Goal: Information Seeking & Learning: Learn about a topic

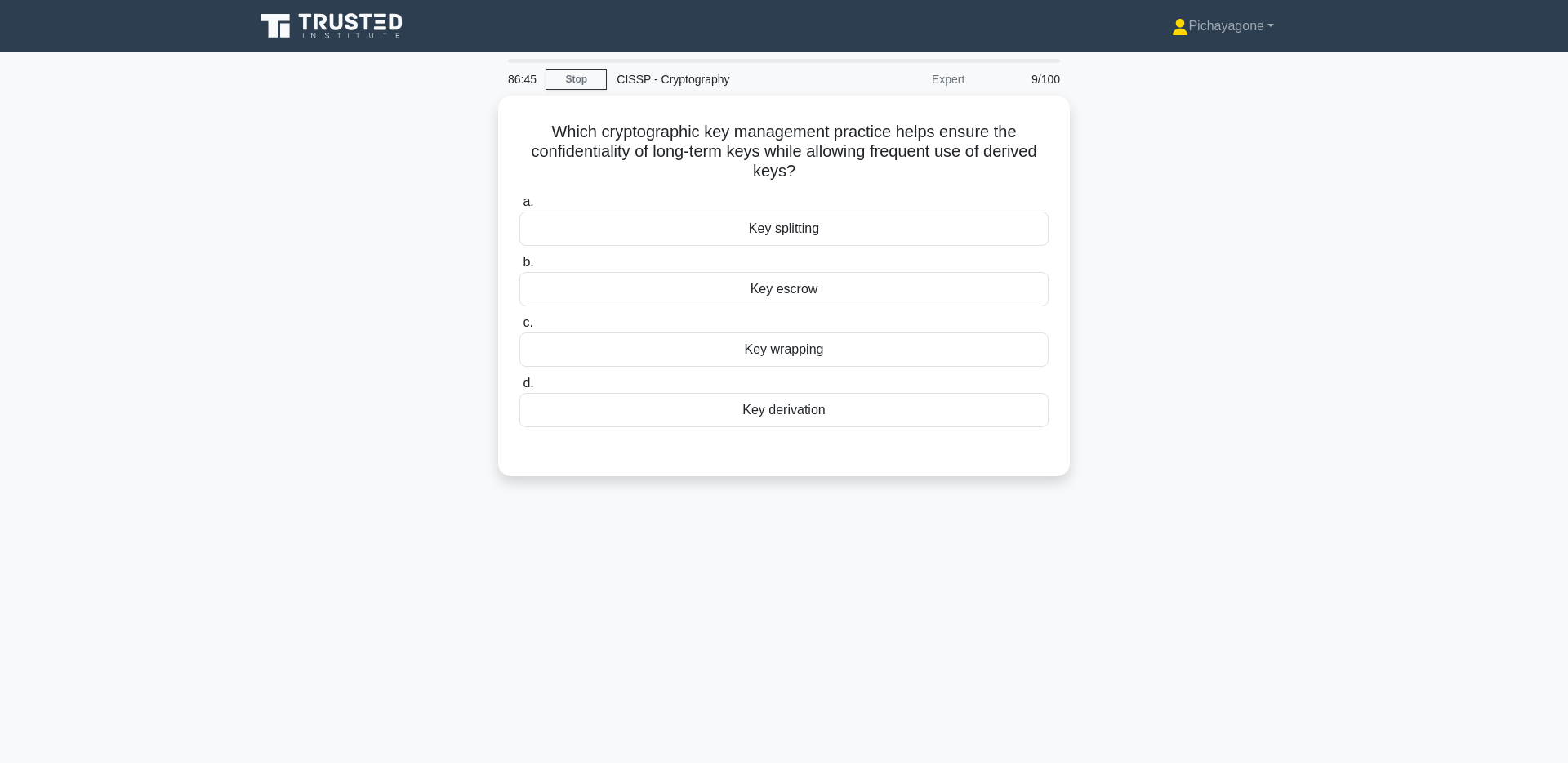
click at [1297, 206] on div "Which cryptographic key management practice helps ensure the confidentiality of…" at bounding box center [784, 296] width 1078 height 400
click at [1027, 157] on h5 "Which cryptographic key management practice helps ensure the confidentiality of…" at bounding box center [784, 147] width 533 height 60
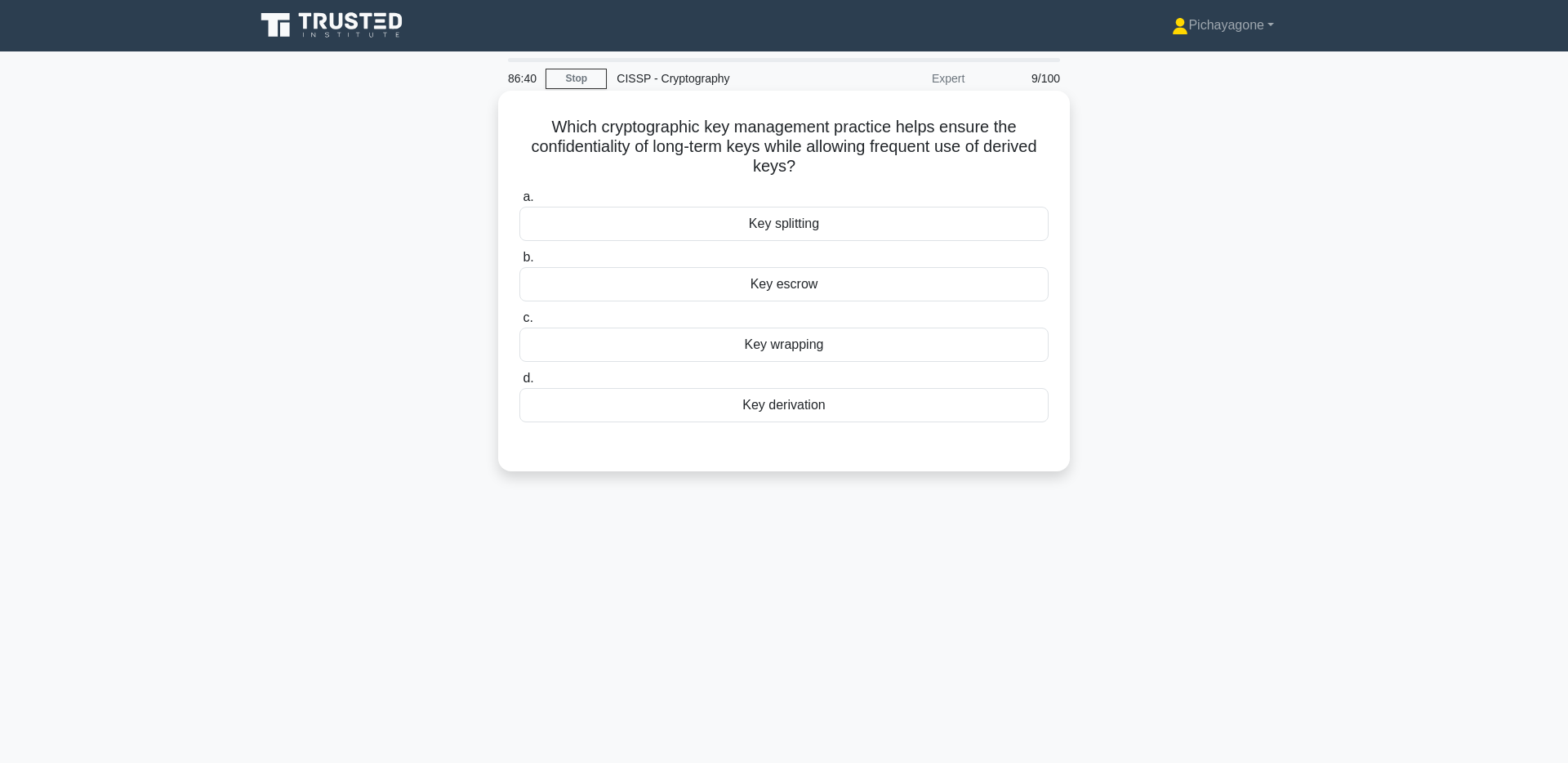
scroll to position [2, 0]
click at [939, 77] on div "Expert" at bounding box center [903, 78] width 143 height 32
drag, startPoint x: 656, startPoint y: 149, endPoint x: 786, endPoint y: 146, distance: 130.0
click at [786, 146] on h5 "Which cryptographic key management practice helps ensure the confidentiality of…" at bounding box center [784, 146] width 533 height 60
click at [995, 152] on h5 "Which cryptographic key management practice helps ensure the confidentiality of…" at bounding box center [784, 146] width 533 height 60
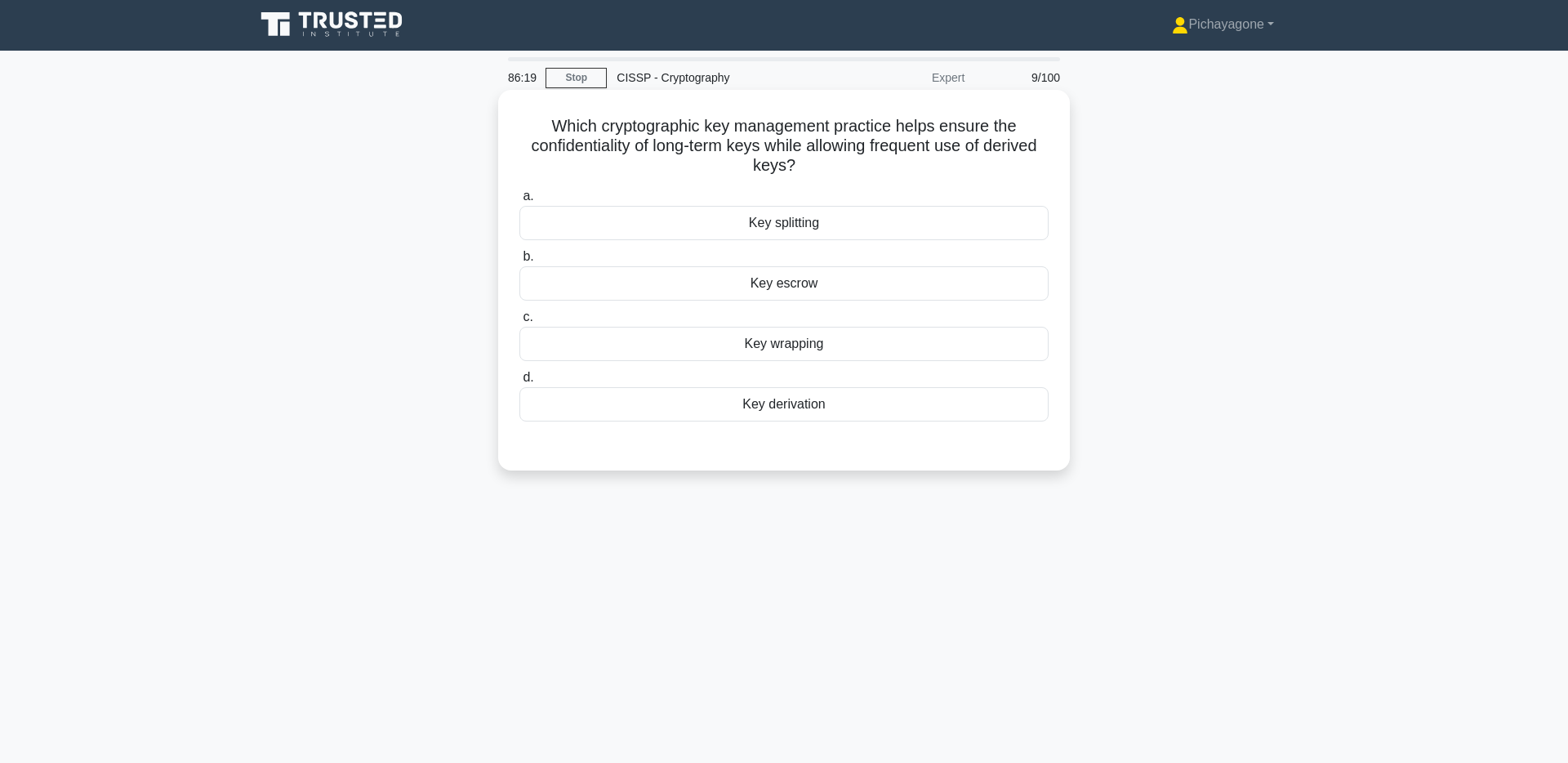
click at [870, 404] on div "Key derivation" at bounding box center [784, 404] width 529 height 34
click at [519, 383] on input "d. Key derivation" at bounding box center [519, 378] width 0 height 11
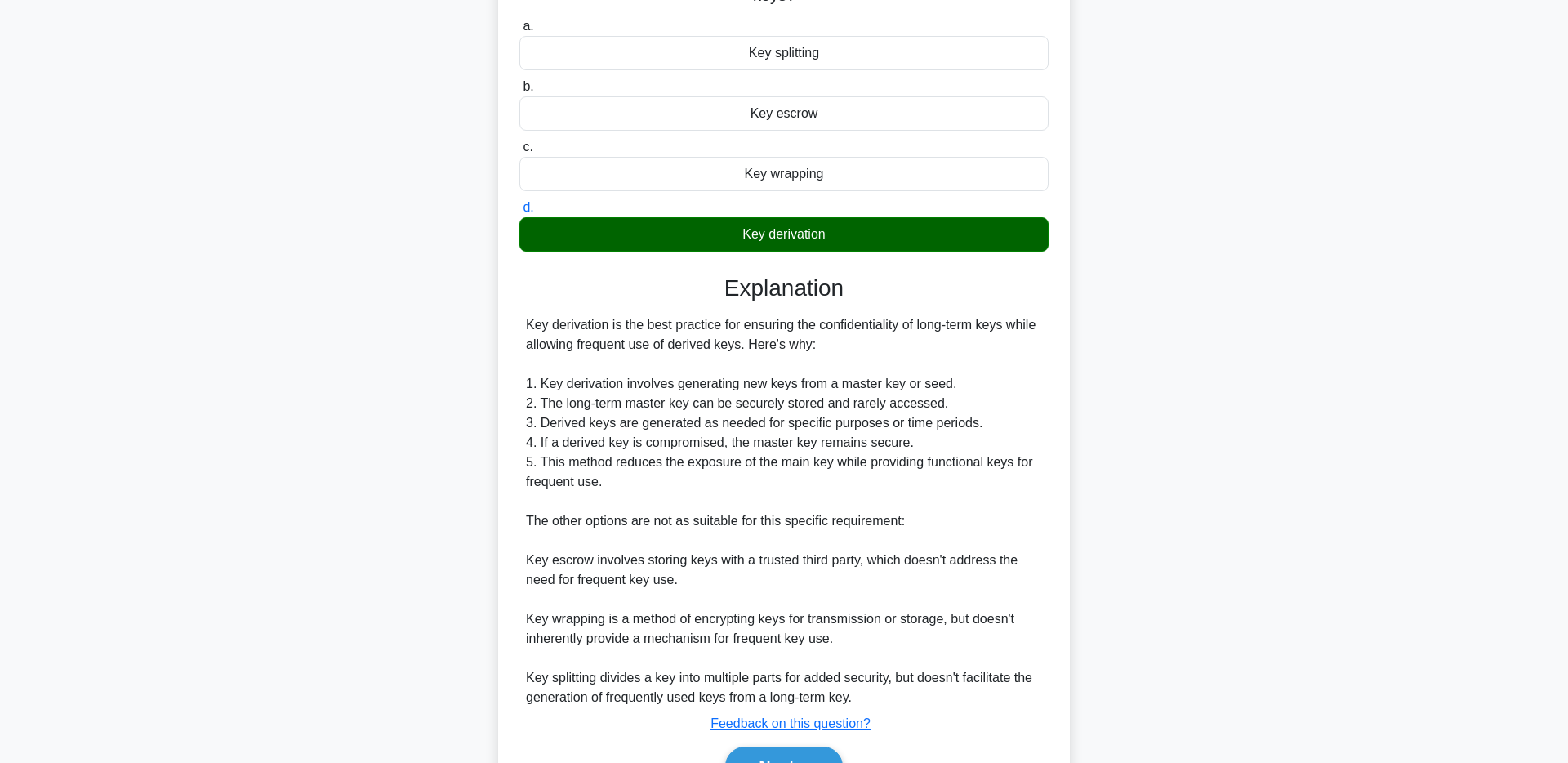
scroll to position [184, 0]
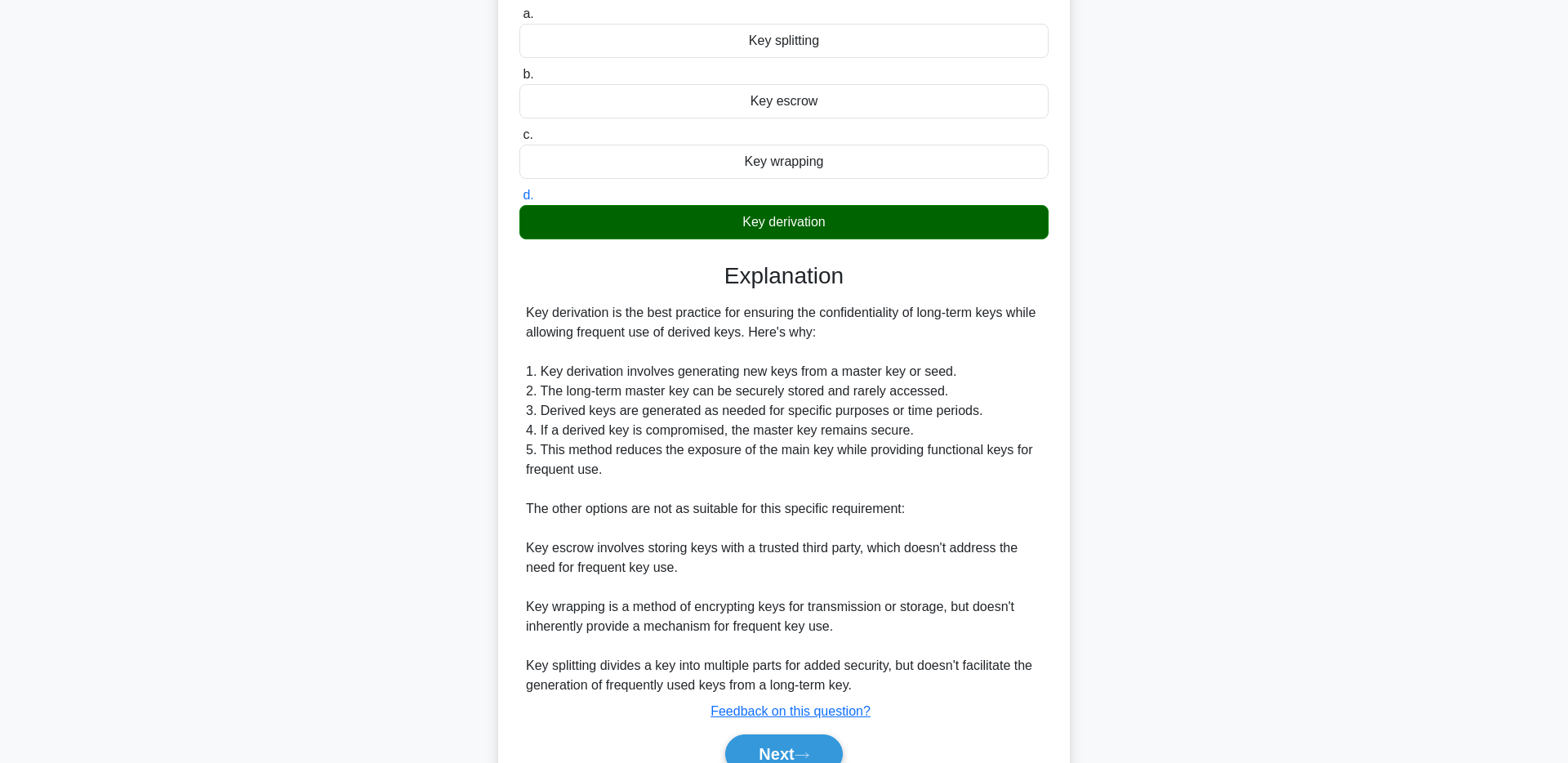
drag, startPoint x: 693, startPoint y: 335, endPoint x: 750, endPoint y: 333, distance: 57.0
click at [738, 335] on div "Key derivation is the best practice for ensuring the confidentiality of long-te…" at bounding box center [784, 499] width 517 height 392
click at [728, 342] on div at bounding box center [728, 342] width 0 height 0
click at [913, 346] on div "Key derivation is the best practice for ensuring the confidentiality of long-te…" at bounding box center [784, 499] width 517 height 392
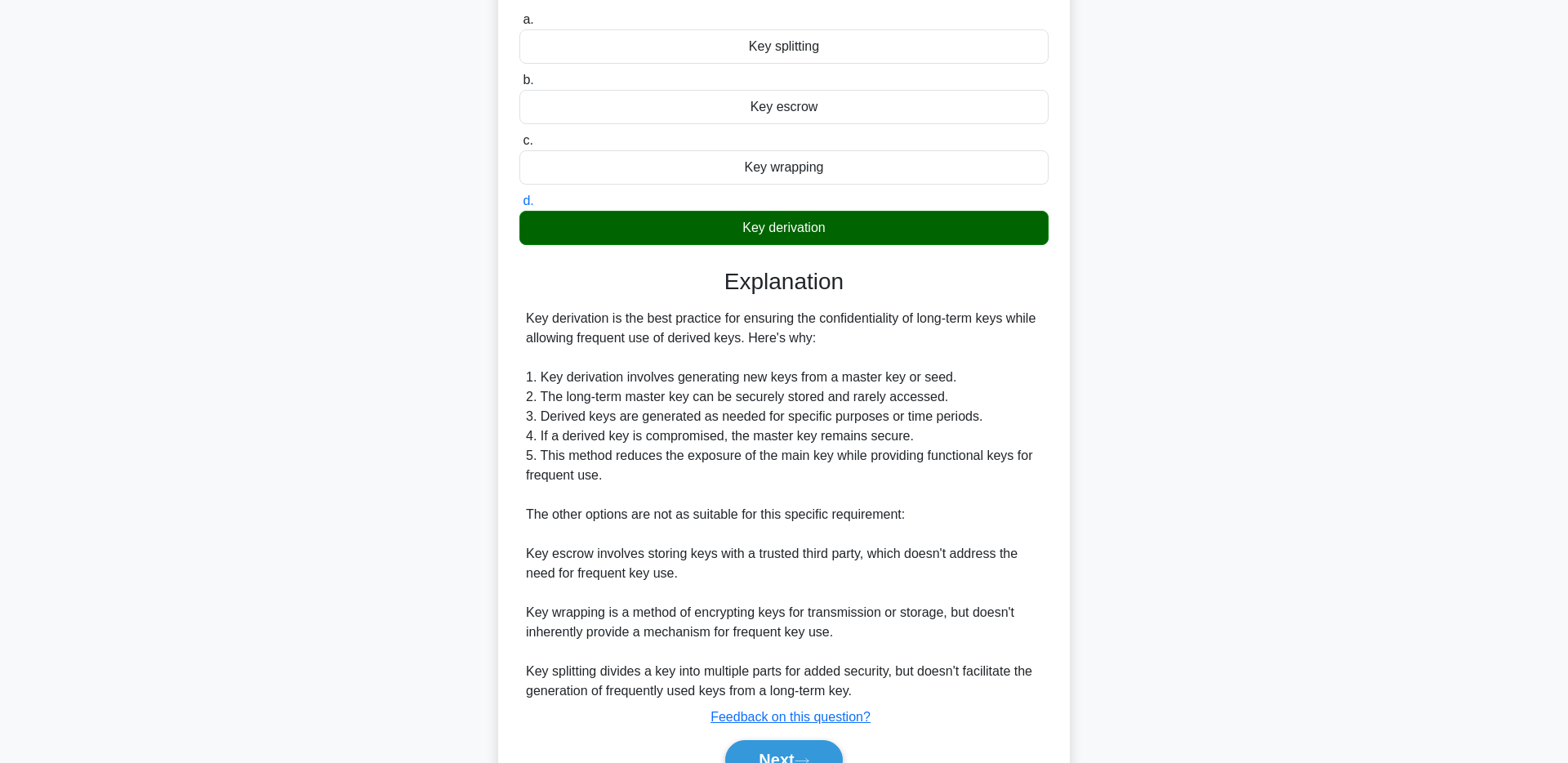
scroll to position [265, 0]
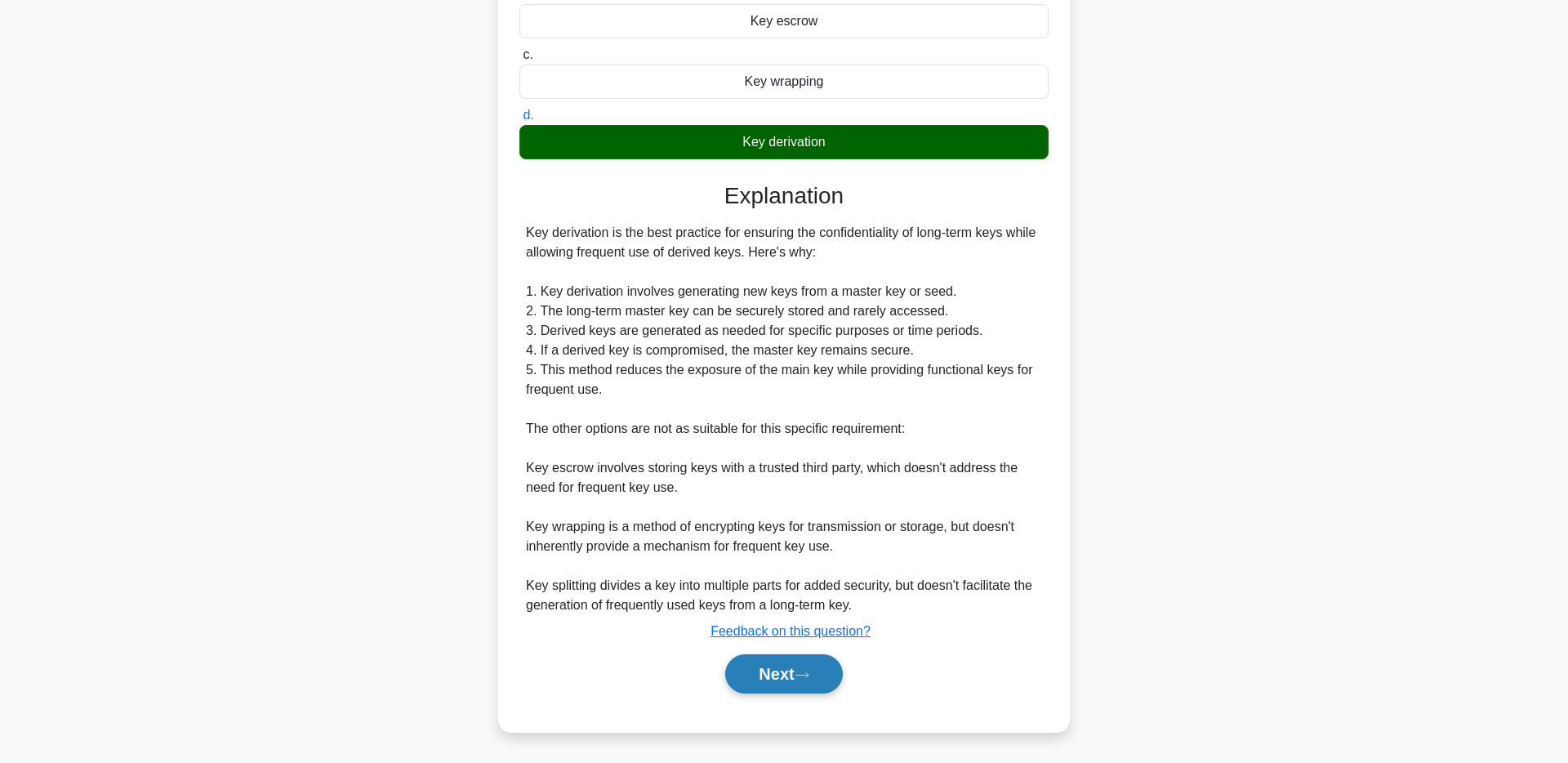
click at [783, 655] on button "Next" at bounding box center [784, 674] width 117 height 39
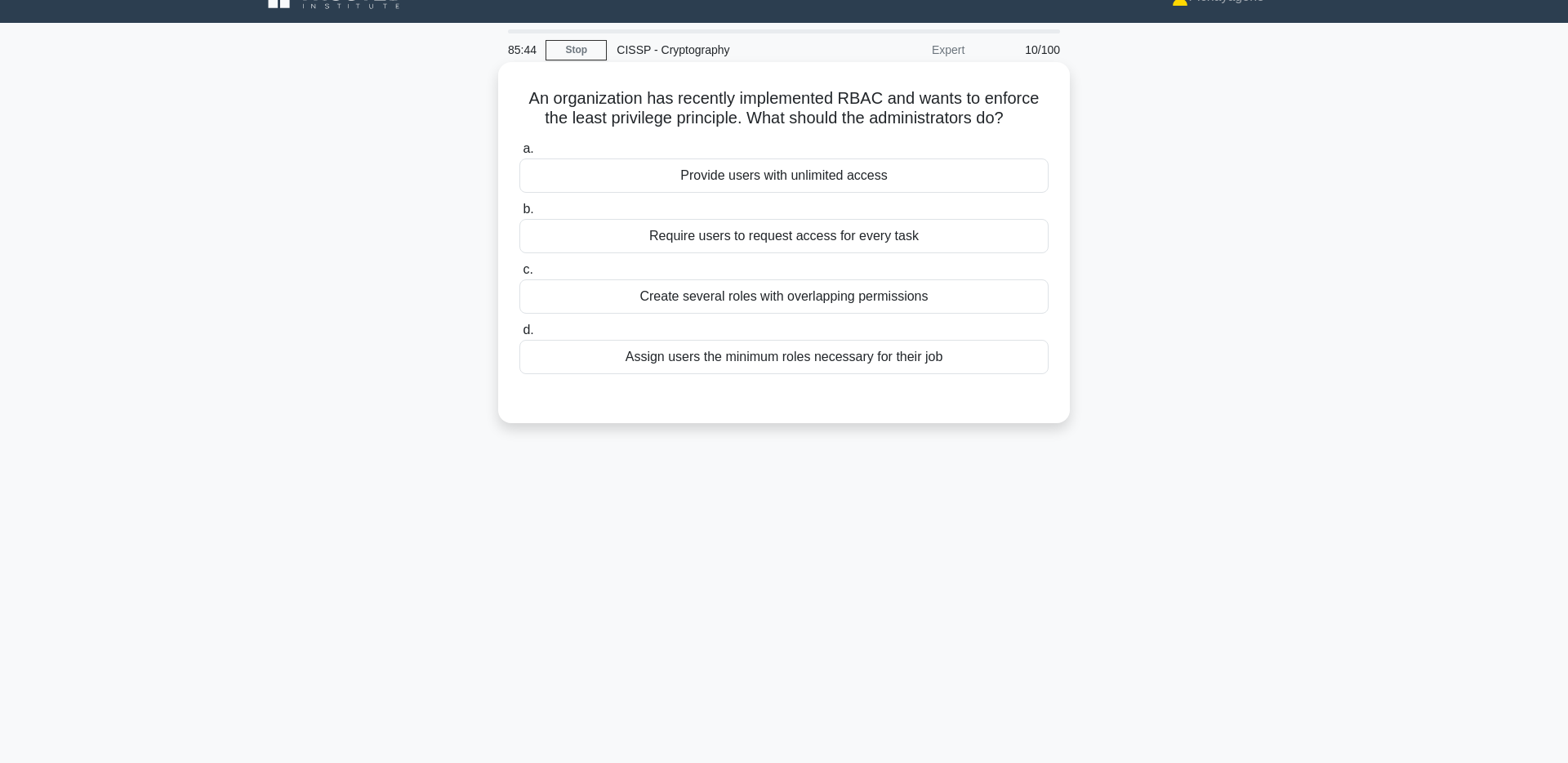
scroll to position [0, 0]
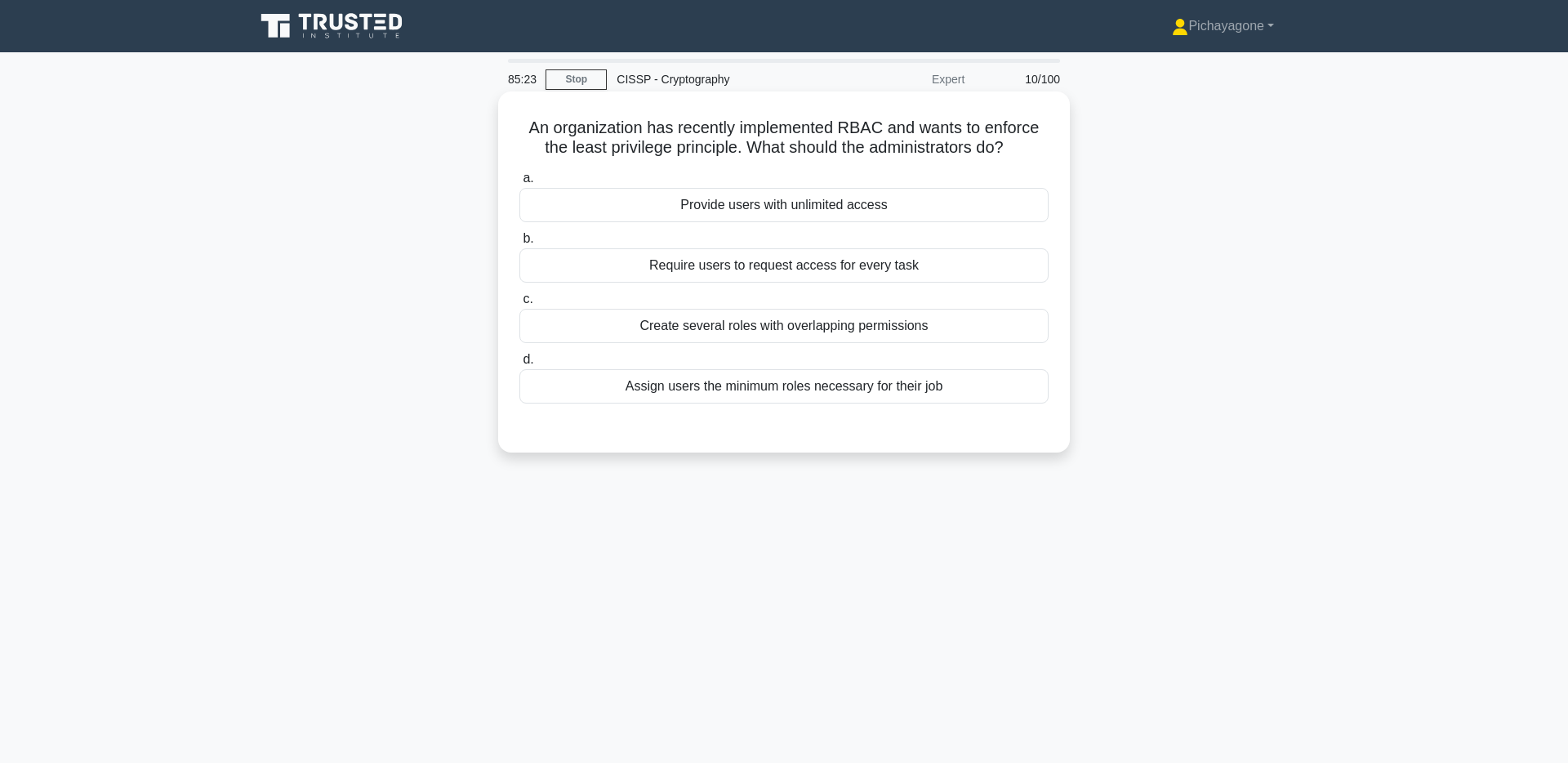
click at [961, 403] on div "Assign users the minimum roles necessary for their job" at bounding box center [784, 386] width 529 height 34
click at [519, 365] on input "d. Assign users the minimum roles necessary for their job" at bounding box center [519, 360] width 0 height 11
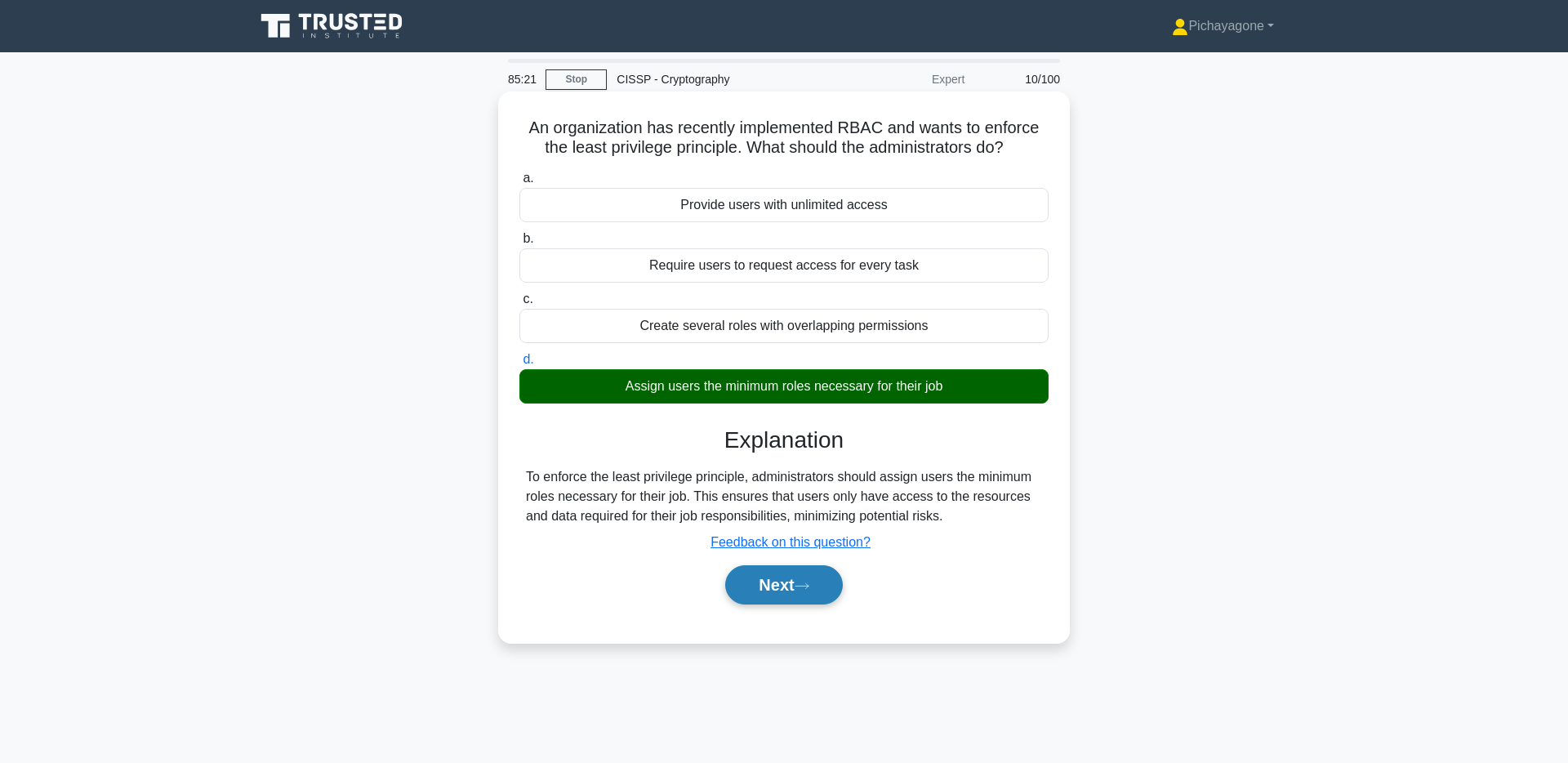
click at [810, 582] on icon at bounding box center [802, 586] width 14 height 9
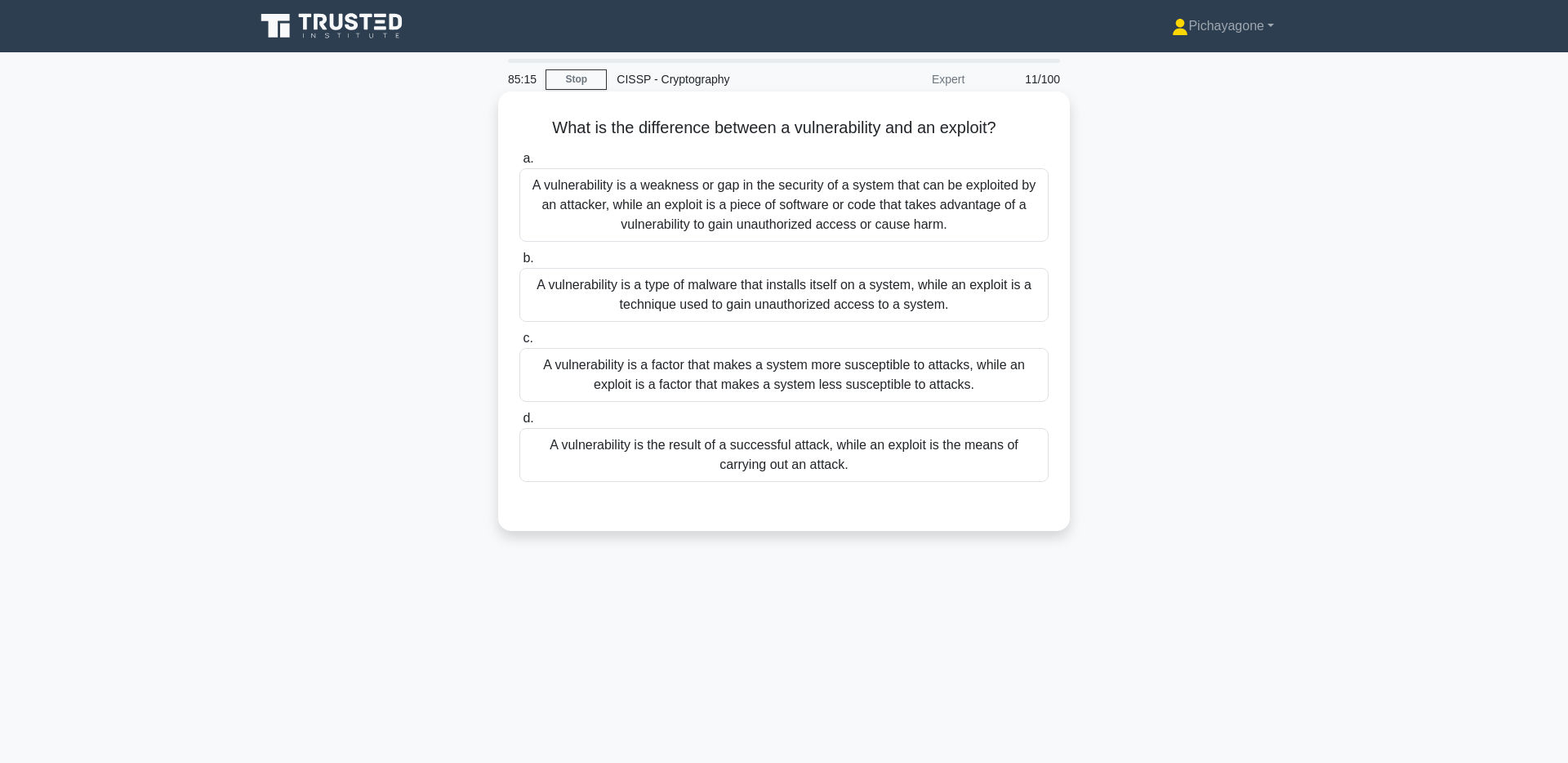
click at [965, 131] on h5 "What is the difference between a vulnerability and an exploit? .spinner_0XTQ{tr…" at bounding box center [784, 128] width 533 height 22
click at [965, 132] on h5 "What is the difference between a vulnerability and an exploit? .spinner_0XTQ{tr…" at bounding box center [784, 128] width 533 height 22
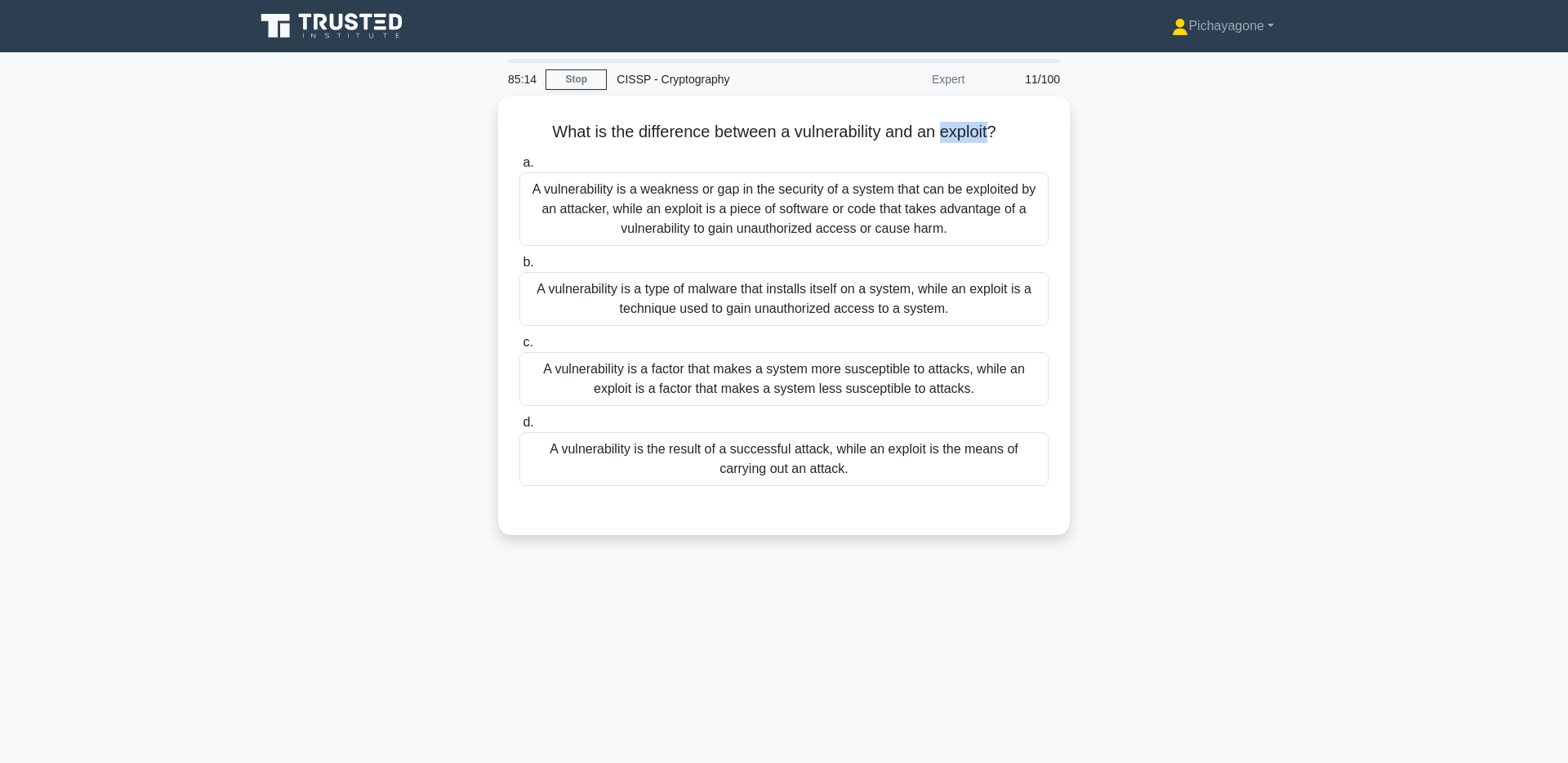
click at [954, 138] on div at bounding box center [954, 138] width 0 height 0
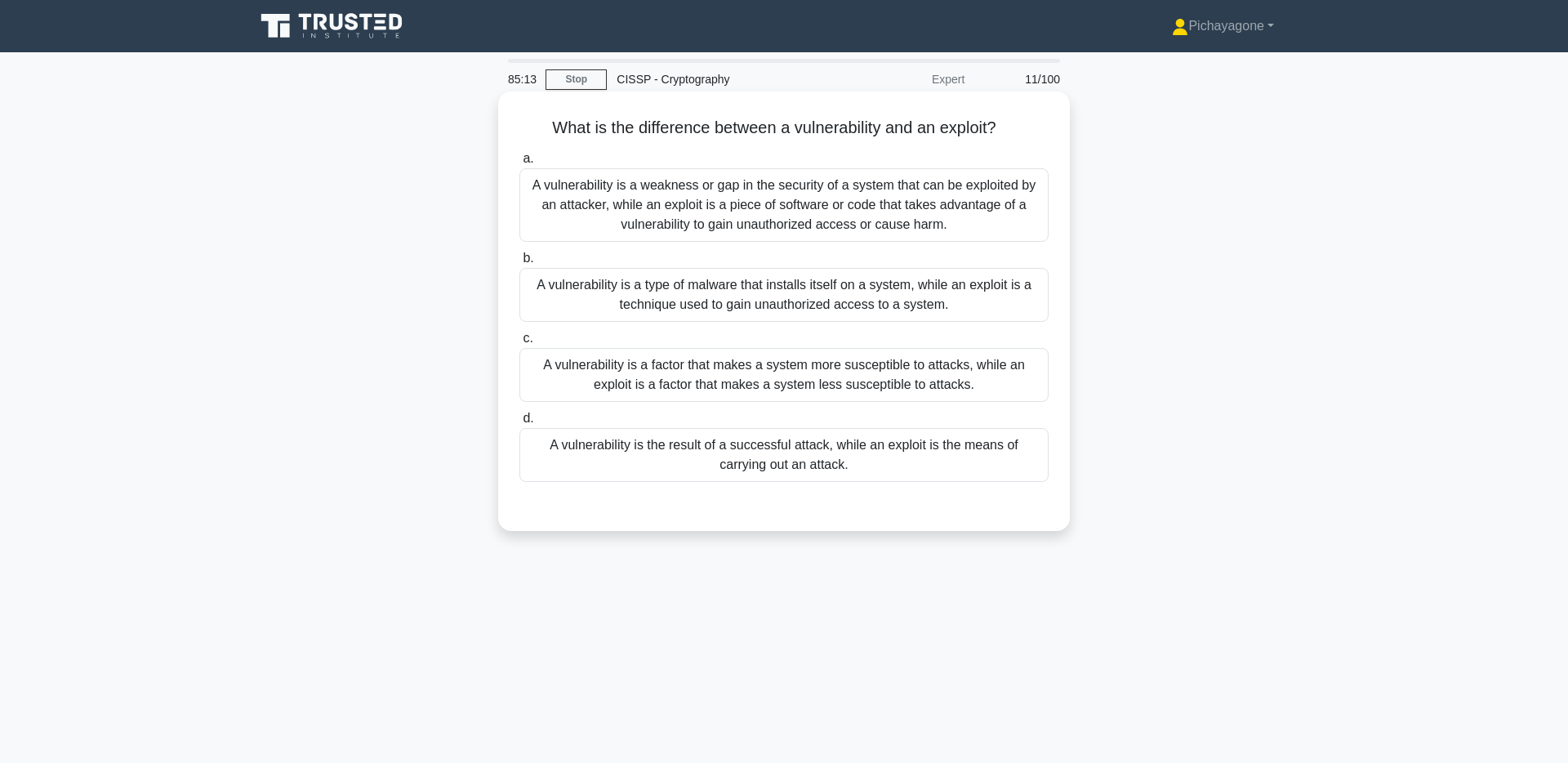
click at [832, 129] on h5 "What is the difference between a vulnerability and an exploit? .spinner_0XTQ{tr…" at bounding box center [784, 128] width 533 height 22
drag, startPoint x: 885, startPoint y: 216, endPoint x: 895, endPoint y: 228, distance: 15.6
click at [885, 216] on div "A vulnerability is a weakness or gap in the security of a system that can be ex…" at bounding box center [784, 206] width 529 height 74
click at [519, 164] on input "a. A vulnerability is a weakness or gap in the security of a system that can be…" at bounding box center [519, 159] width 0 height 11
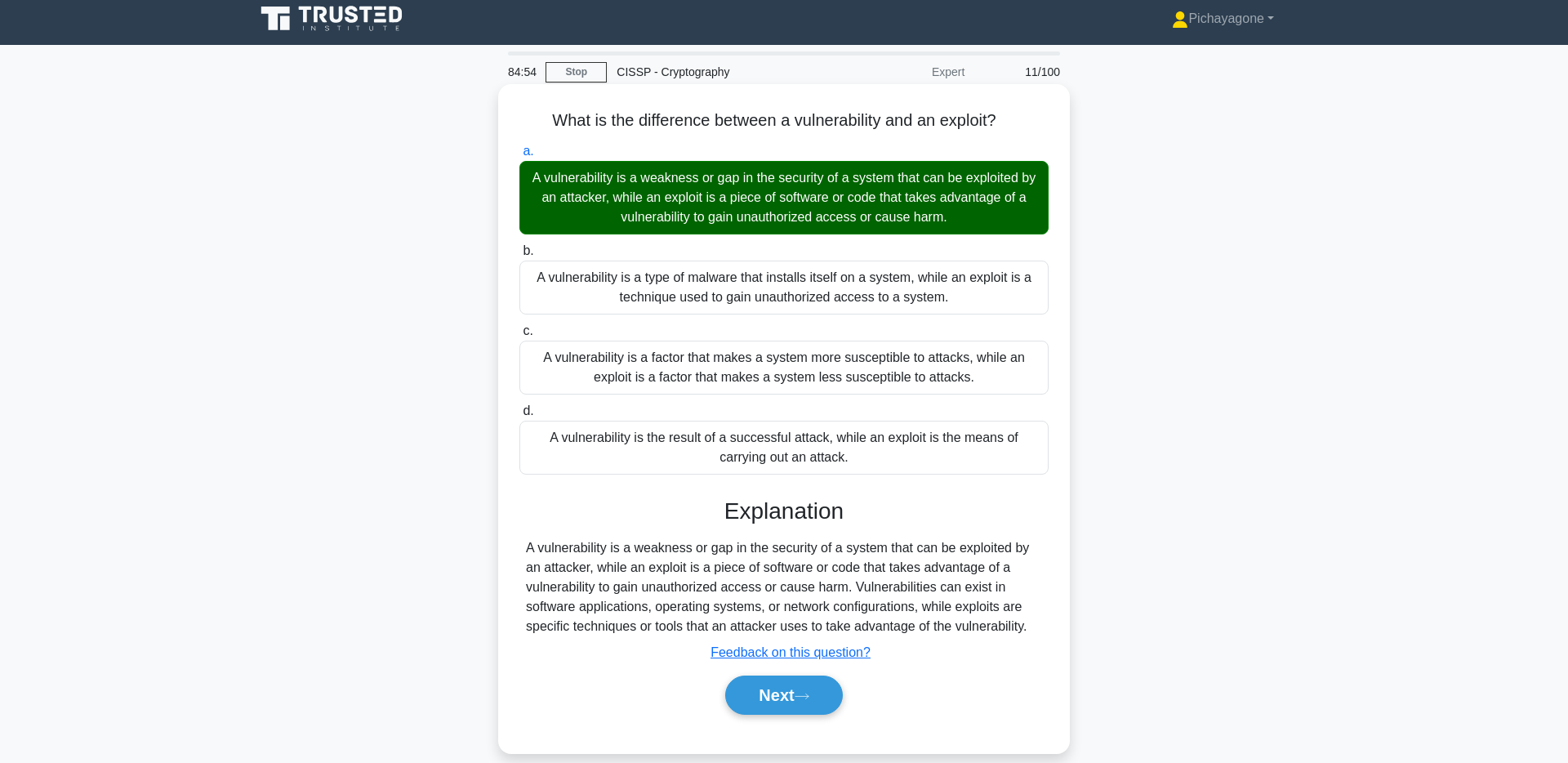
scroll to position [5, 0]
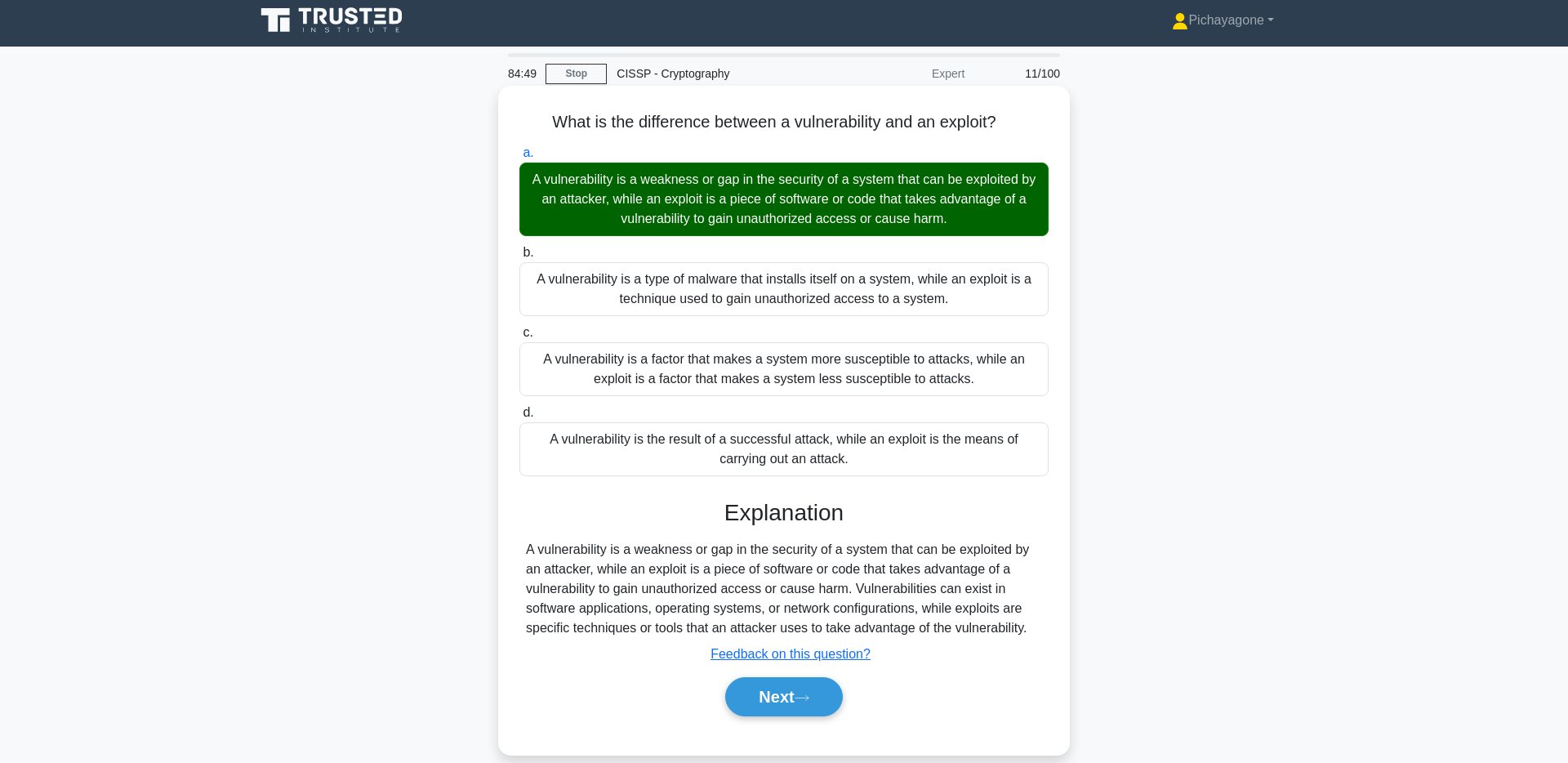
click at [968, 117] on h5 "What is the difference between a vulnerability and an exploit? .spinner_0XTQ{tr…" at bounding box center [784, 123] width 533 height 22
drag, startPoint x: 979, startPoint y: 92, endPoint x: 967, endPoint y: 97, distance: 13.0
click at [958, 89] on div at bounding box center [958, 89] width 0 height 0
click at [974, 100] on div "What is the difference between a vulnerability and an exploit? .spinner_0XTQ{tr…" at bounding box center [784, 419] width 559 height 656
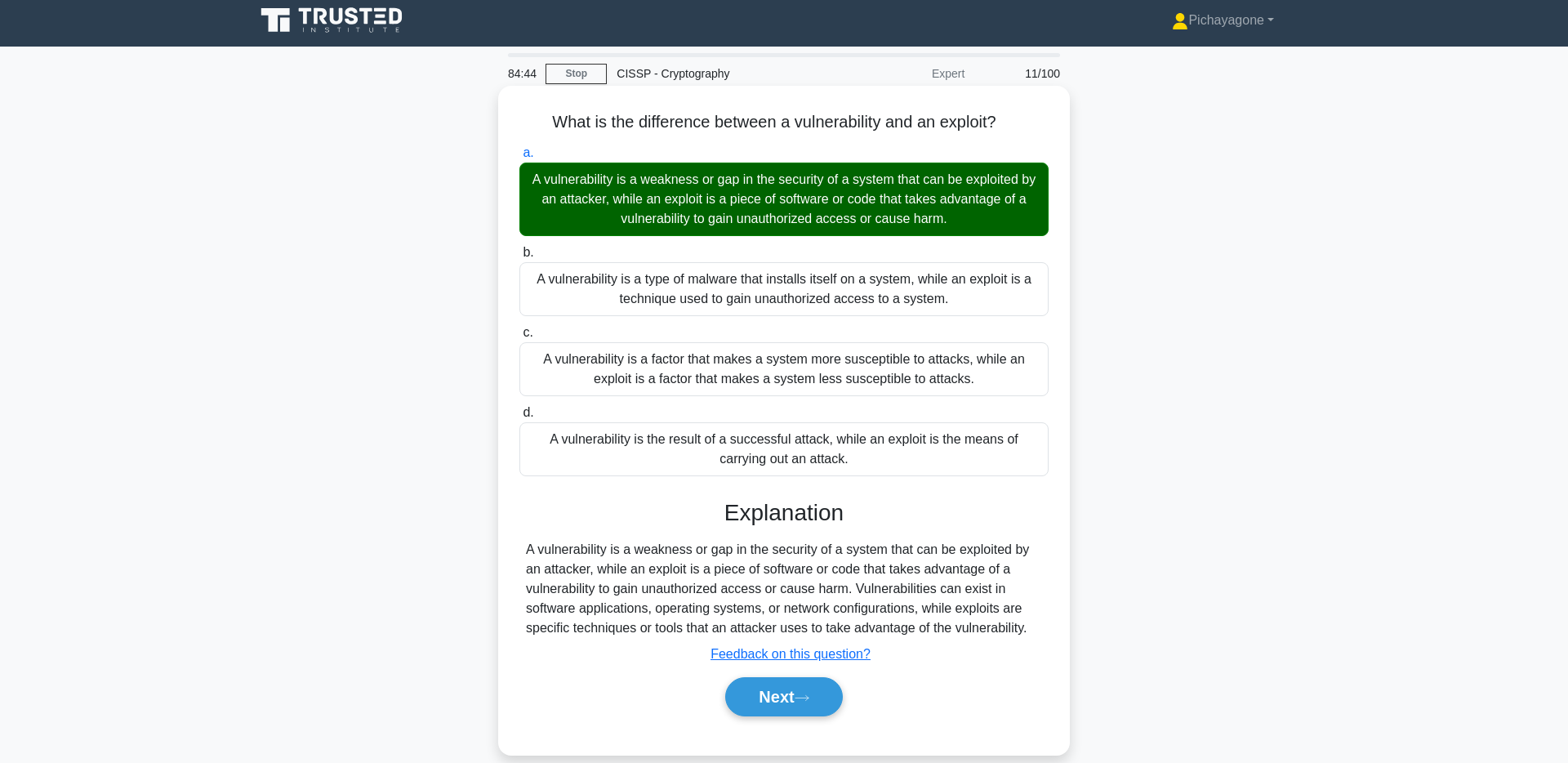
click at [954, 117] on h5 "What is the difference between a vulnerability and an exploit? .spinner_0XTQ{tr…" at bounding box center [784, 123] width 533 height 22
click at [943, 89] on div at bounding box center [943, 89] width 0 height 0
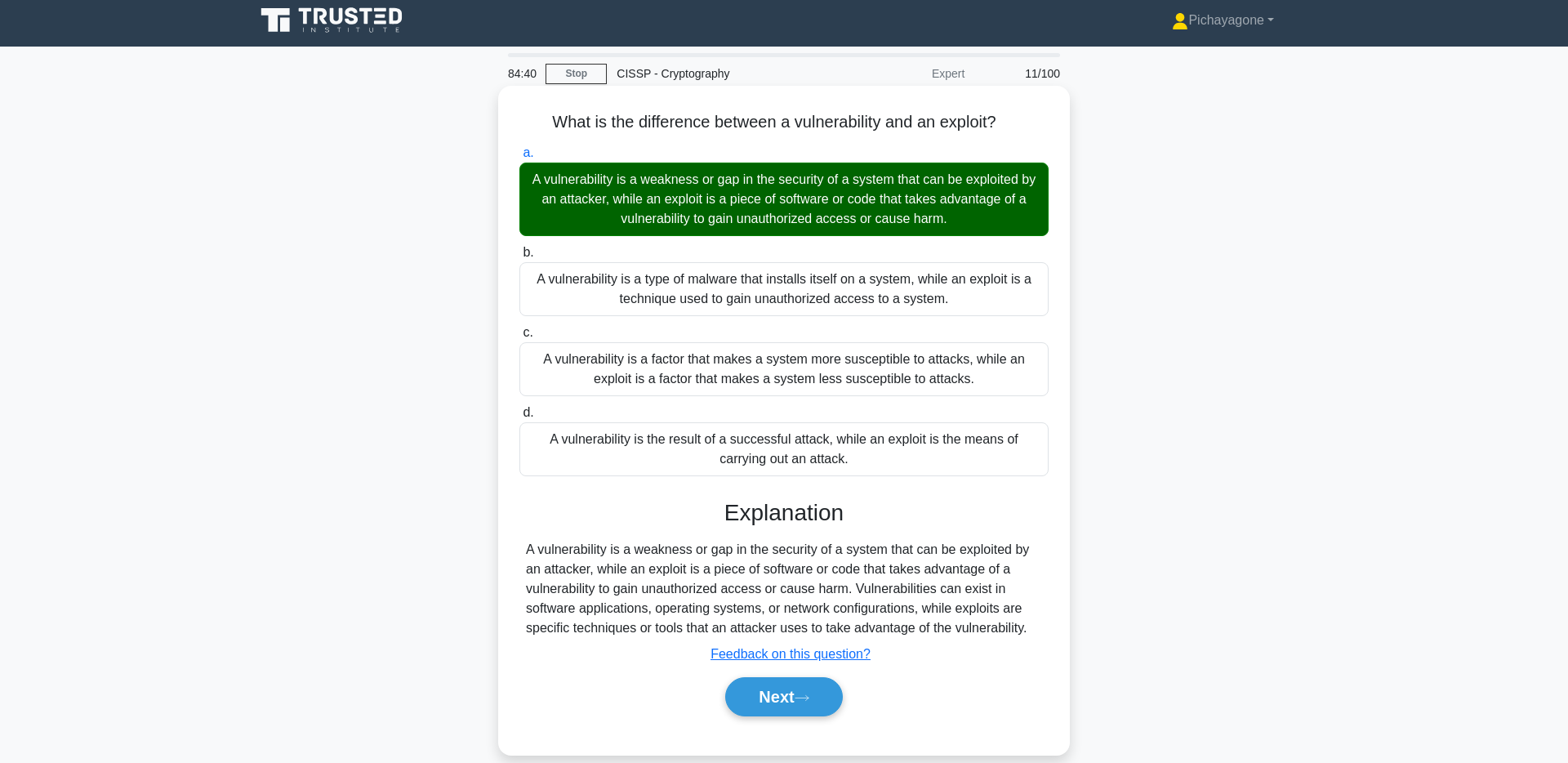
click at [795, 123] on h5 "What is the difference between a vulnerability and an exploit? .spinner_0XTQ{tr…" at bounding box center [784, 123] width 533 height 22
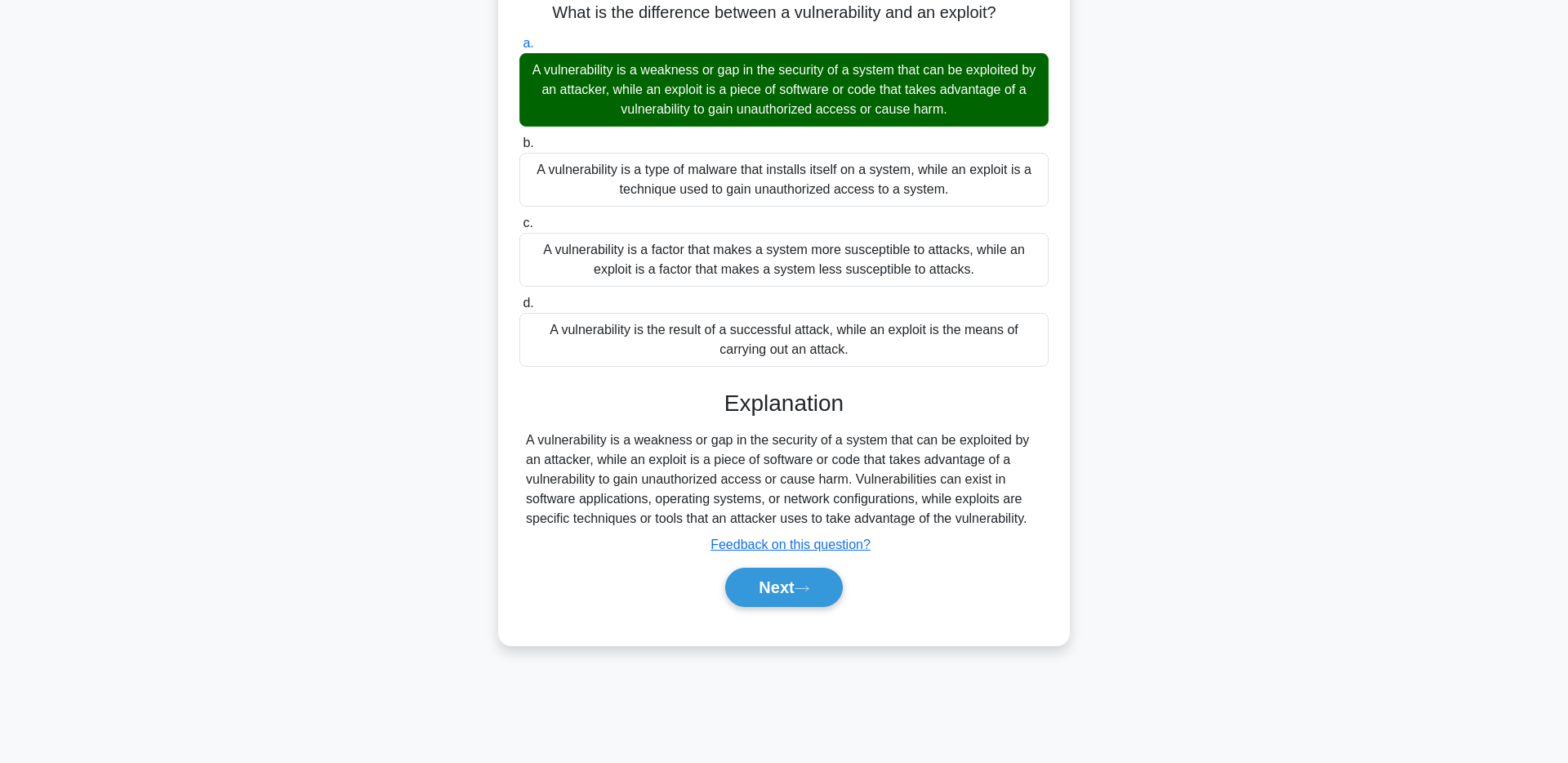
scroll to position [119, 0]
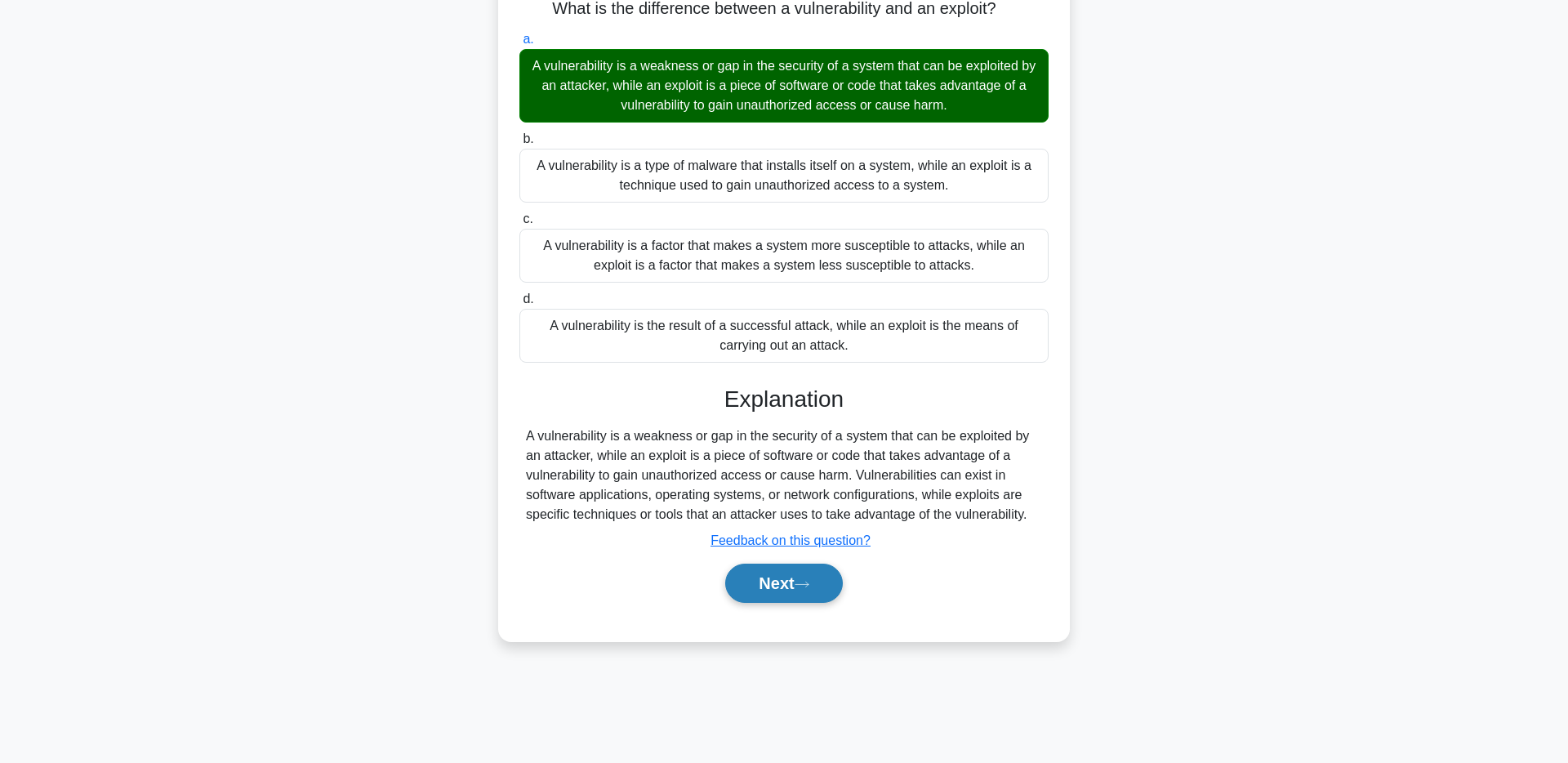
click at [804, 588] on icon at bounding box center [802, 584] width 14 height 9
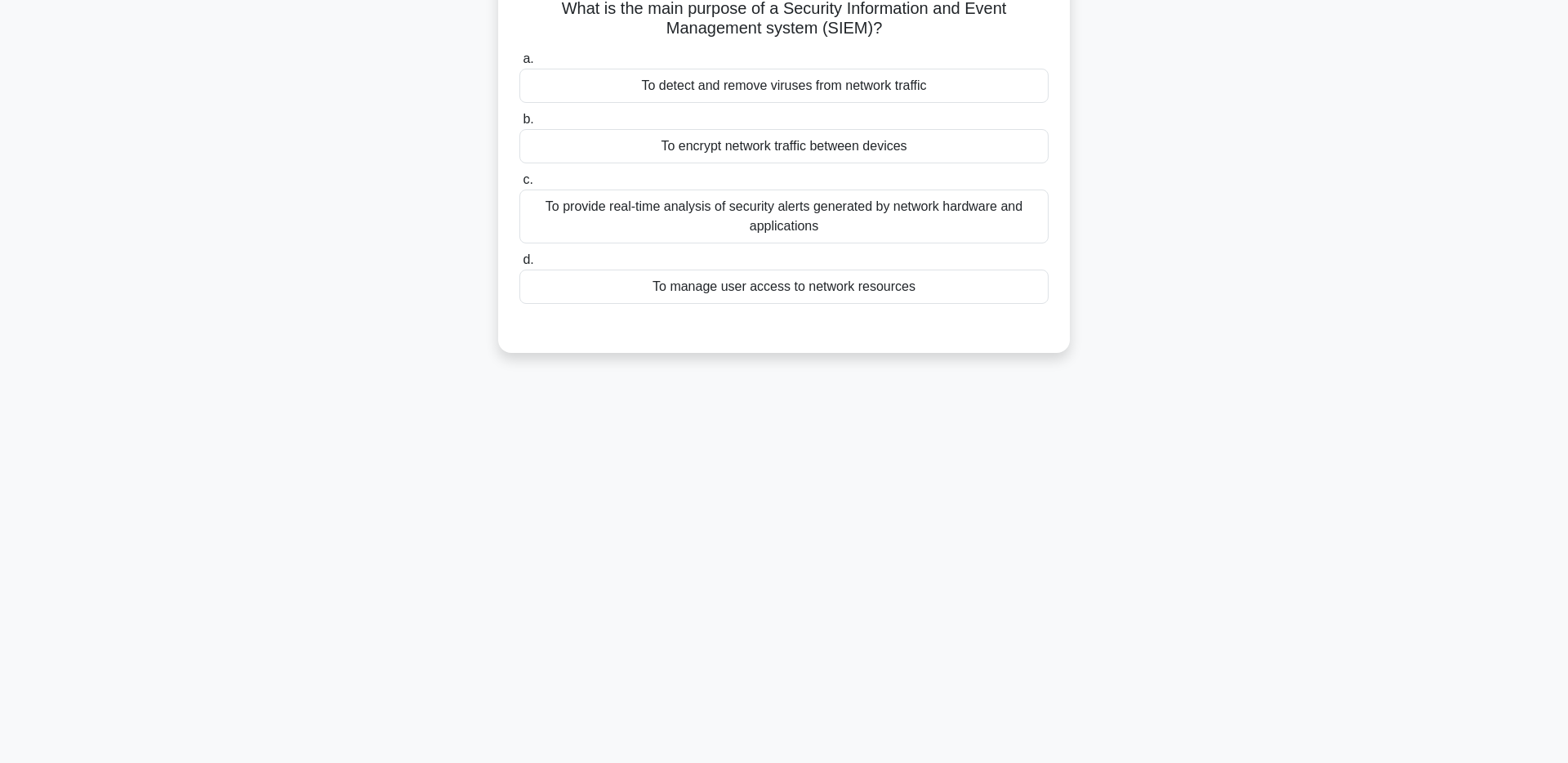
scroll to position [0, 0]
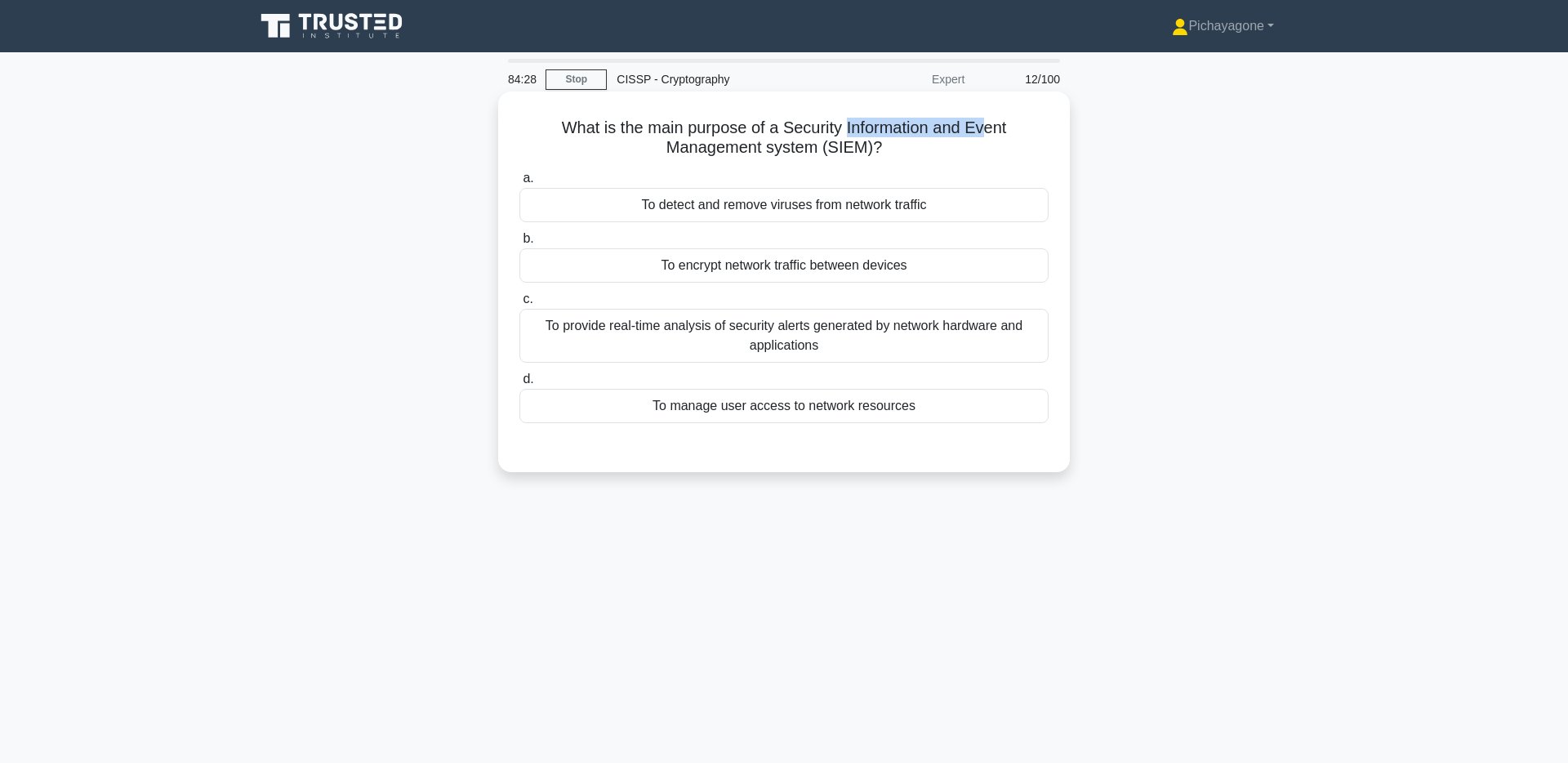
drag, startPoint x: 847, startPoint y: 126, endPoint x: 987, endPoint y: 123, distance: 140.0
click at [987, 123] on h5 "What is the main purpose of a Security Information and Event Management system …" at bounding box center [784, 137] width 533 height 41
click at [781, 134] on h5 "What is the main purpose of a Security Information and Event Management system …" at bounding box center [784, 137] width 533 height 41
click at [847, 346] on div "To provide real-time analysis of security alerts generated by network hardware …" at bounding box center [784, 336] width 529 height 54
click at [519, 305] on input "c. To provide real-time analysis of security alerts generated by network hardwa…" at bounding box center [519, 299] width 0 height 11
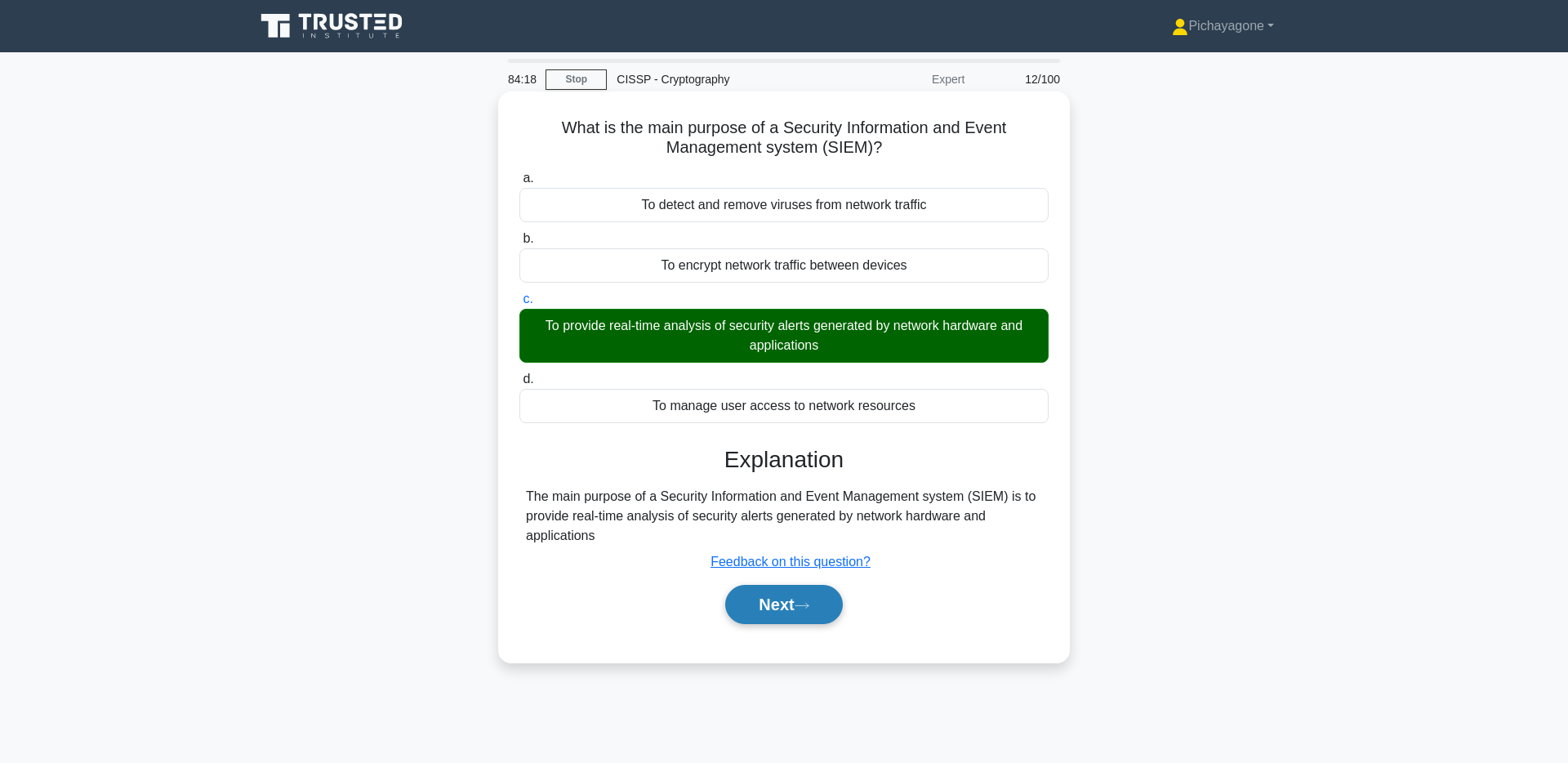
click at [807, 611] on button "Next" at bounding box center [784, 604] width 117 height 39
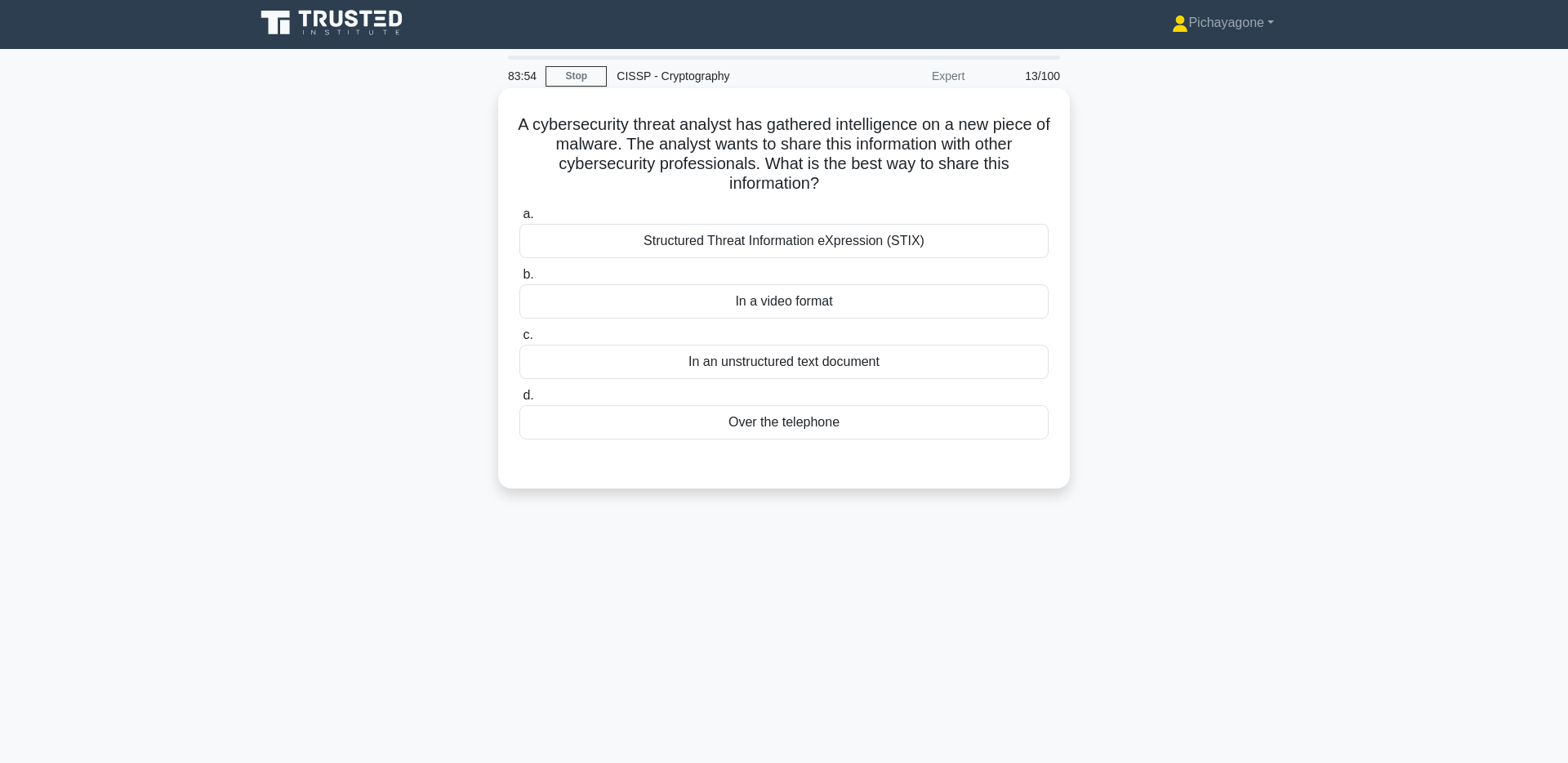
scroll to position [2, 0]
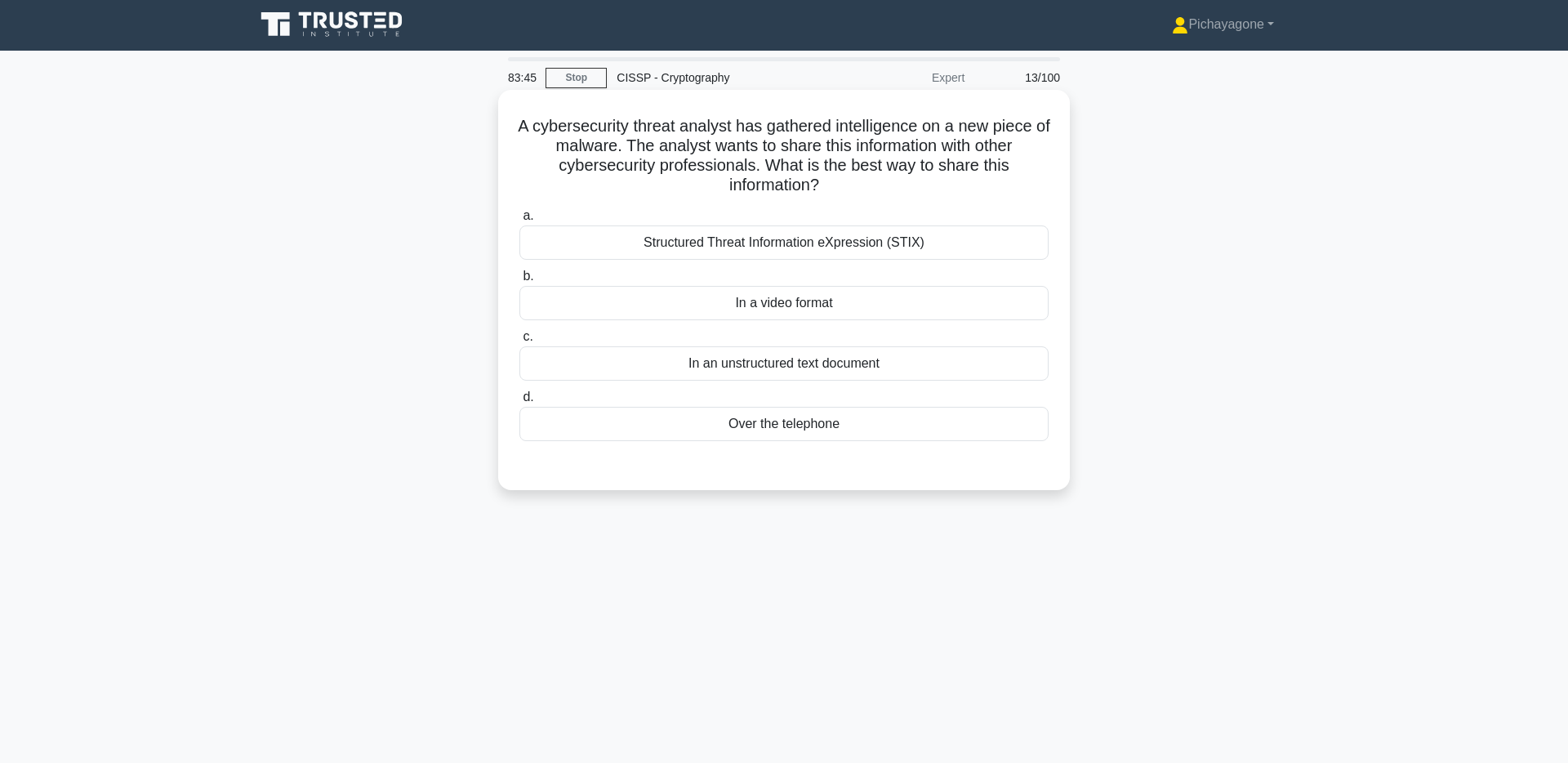
click at [942, 244] on div "Structured Threat Information eXpression (STIX)" at bounding box center [784, 243] width 529 height 34
click at [519, 222] on input "a. Structured Threat Information eXpression (STIX)" at bounding box center [519, 216] width 0 height 11
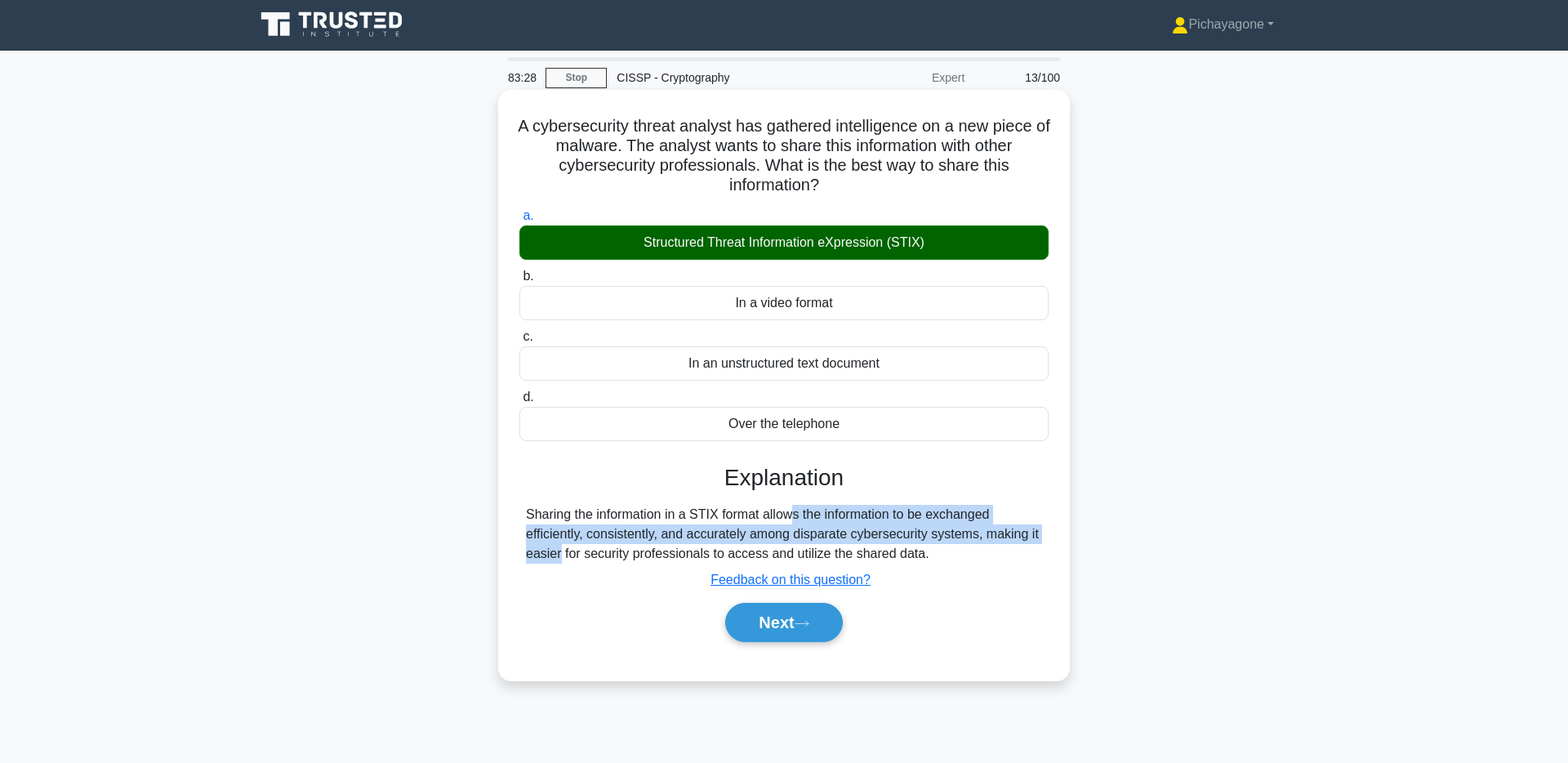
drag, startPoint x: 691, startPoint y: 515, endPoint x: 979, endPoint y: 542, distance: 289.3
click at [979, 542] on div "Sharing the information in a STIX format allows the information to be exchanged…" at bounding box center [784, 534] width 517 height 59
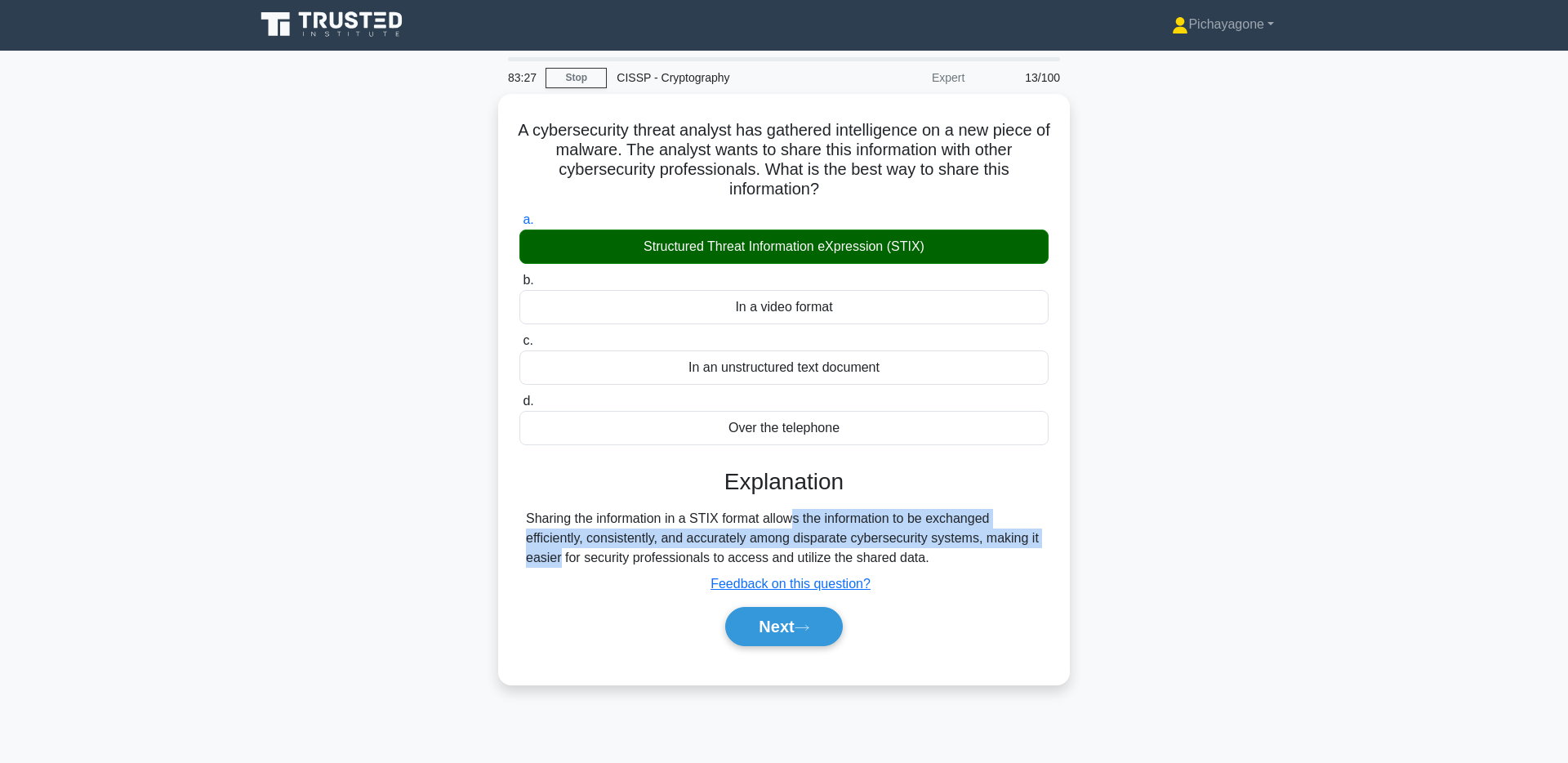
copy div "STIX format allows the information to be exchanged efficiently, consistently, a…"
